Goal: Find specific page/section: Find specific page/section

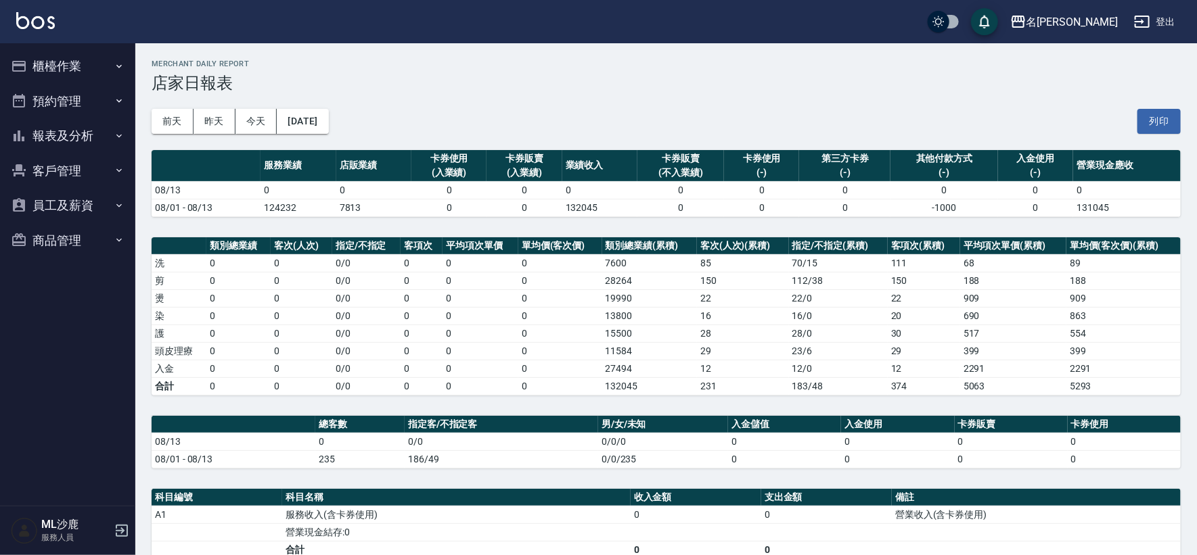
click at [93, 141] on button "報表及分析" at bounding box center [67, 135] width 124 height 35
click at [94, 141] on button "報表及分析" at bounding box center [67, 135] width 124 height 35
click at [78, 136] on button "報表及分析" at bounding box center [67, 135] width 124 height 35
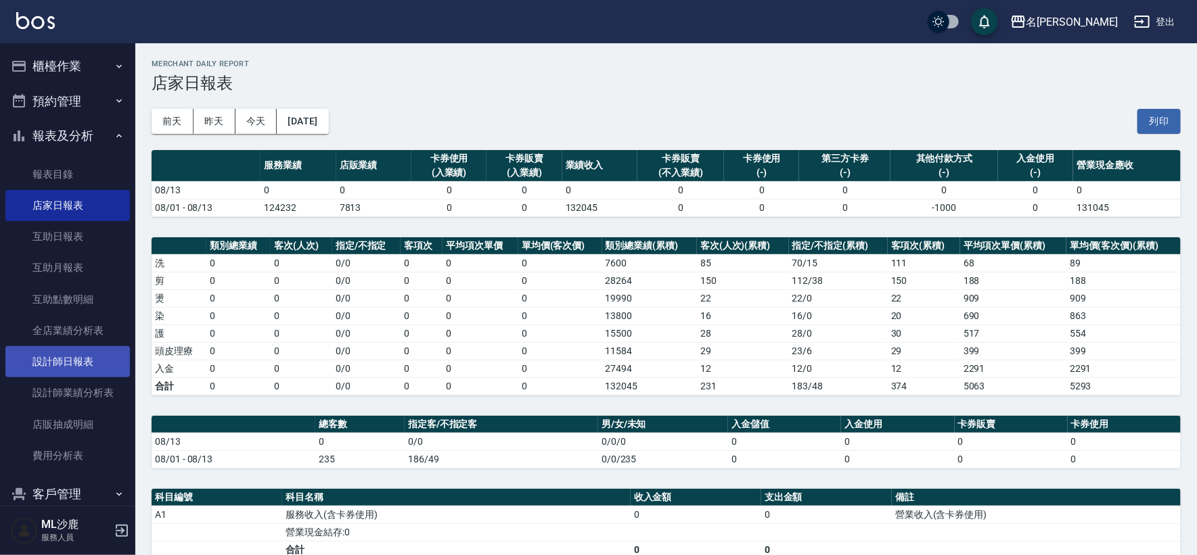
click at [68, 370] on link "設計師日報表" at bounding box center [67, 361] width 124 height 31
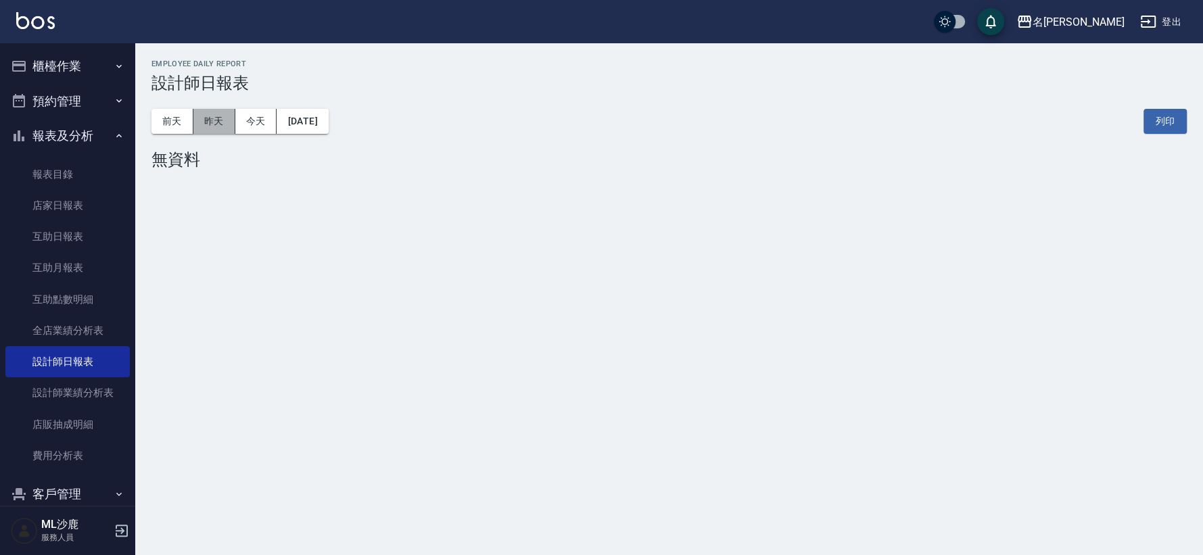
click at [212, 125] on button "昨天" at bounding box center [214, 121] width 42 height 25
